Goal: Check status

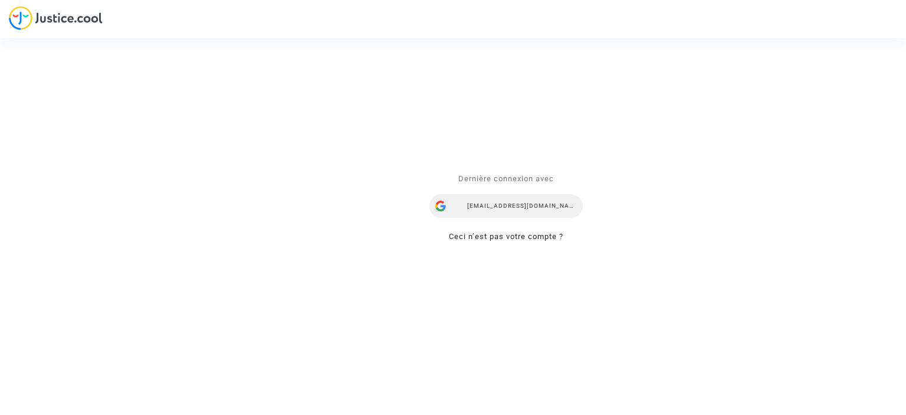
click at [510, 200] on div "yana.rubanova@skycop.com" at bounding box center [505, 206] width 153 height 24
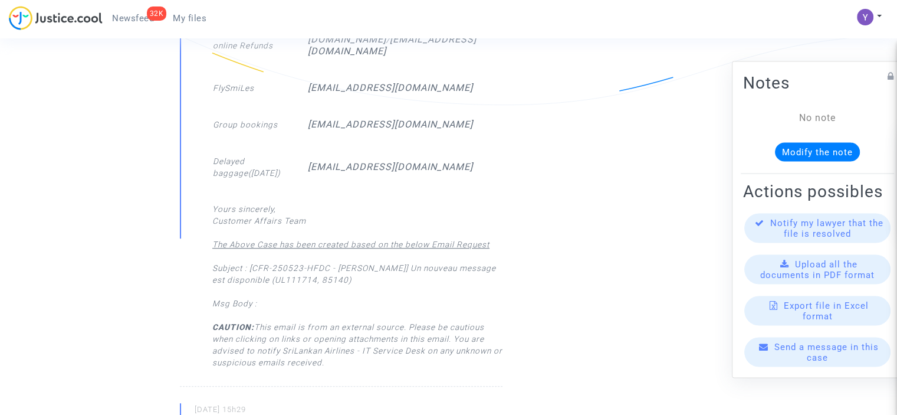
scroll to position [708, 0]
